Goal: Task Accomplishment & Management: Use online tool/utility

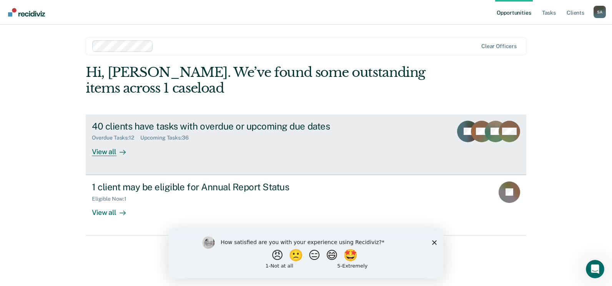
click at [99, 153] on div "View all" at bounding box center [113, 148] width 43 height 15
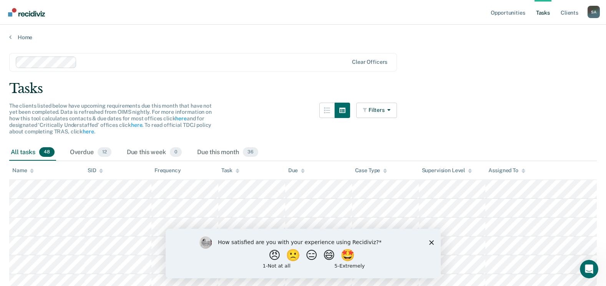
click at [32, 168] on icon at bounding box center [32, 170] width 4 height 5
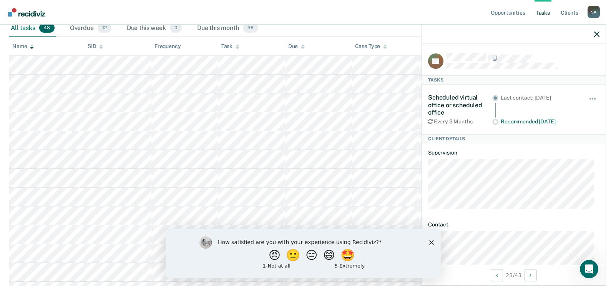
scroll to position [115, 0]
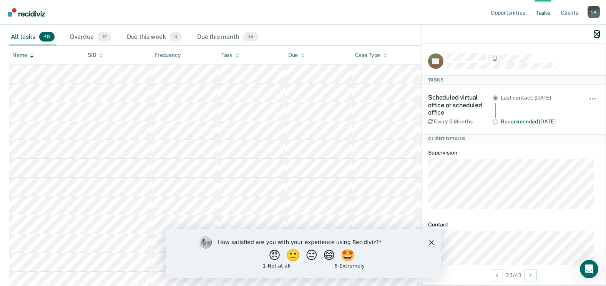
click at [596, 36] on icon "button" at bounding box center [596, 34] width 5 height 5
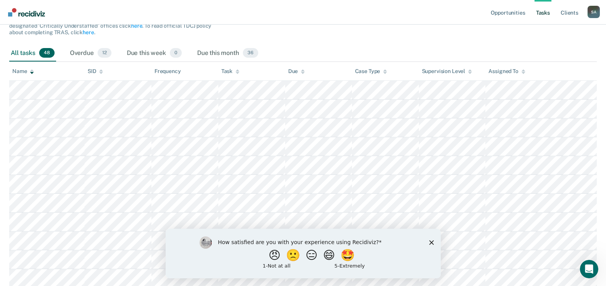
scroll to position [98, 0]
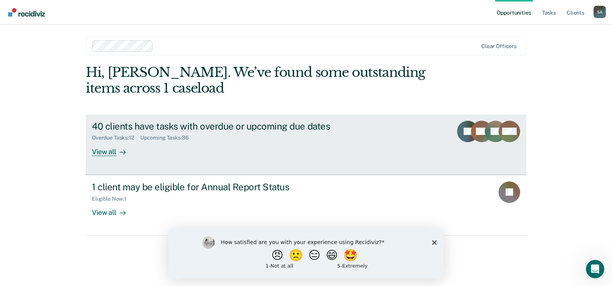
click at [98, 151] on div "View all" at bounding box center [113, 148] width 43 height 15
